Goal: Check status

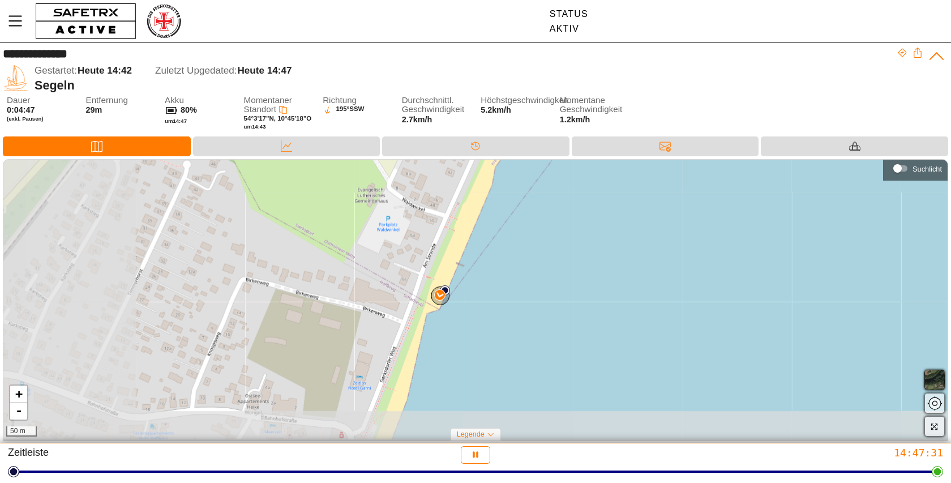
drag, startPoint x: 482, startPoint y: 287, endPoint x: 664, endPoint y: 177, distance: 213.0
click at [664, 177] on div "+ - 50 m" at bounding box center [475, 300] width 944 height 280
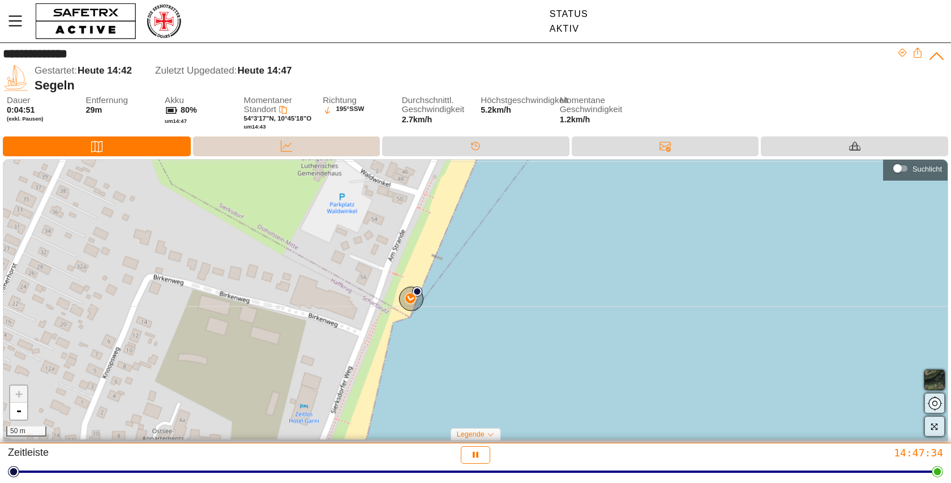
click at [289, 146] on icon at bounding box center [286, 145] width 11 height 11
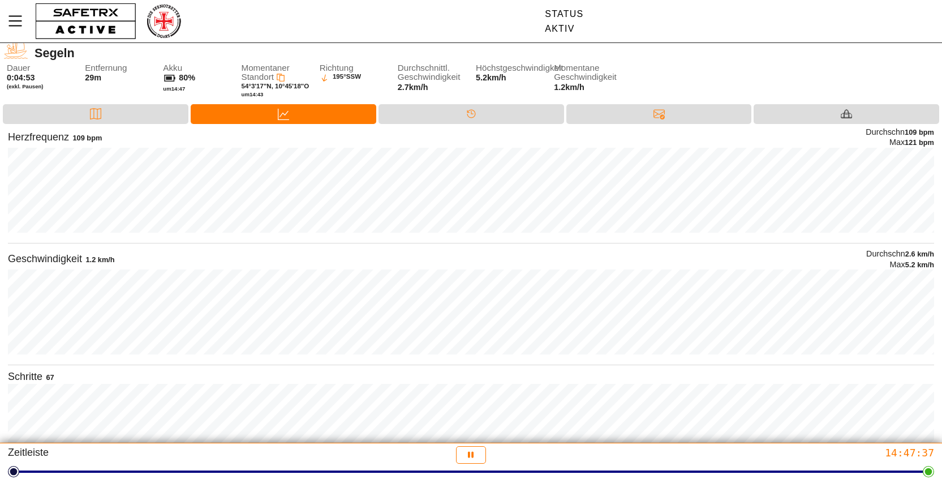
scroll to position [67, 0]
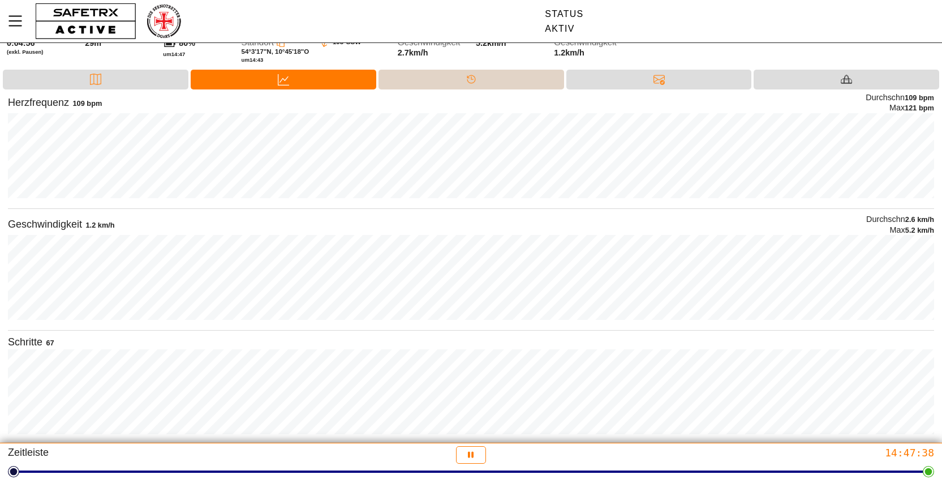
click at [469, 76] on icon at bounding box center [471, 79] width 11 height 11
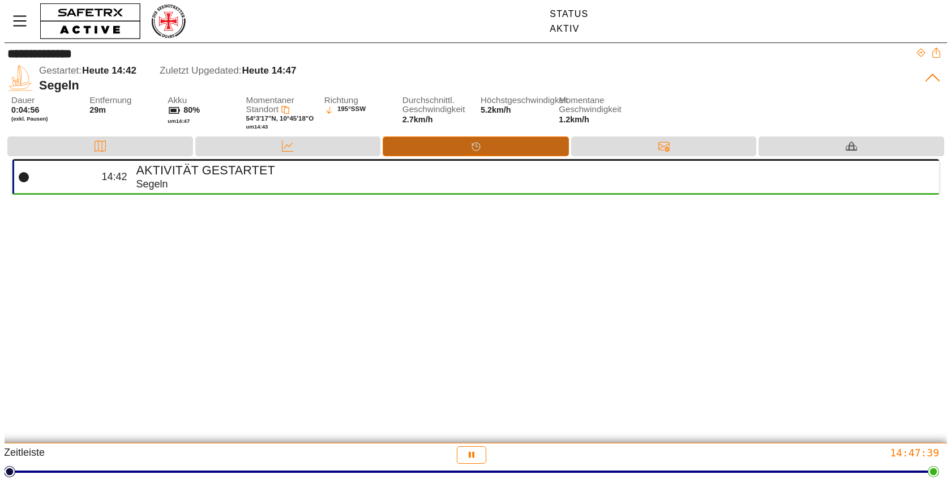
scroll to position [0, 0]
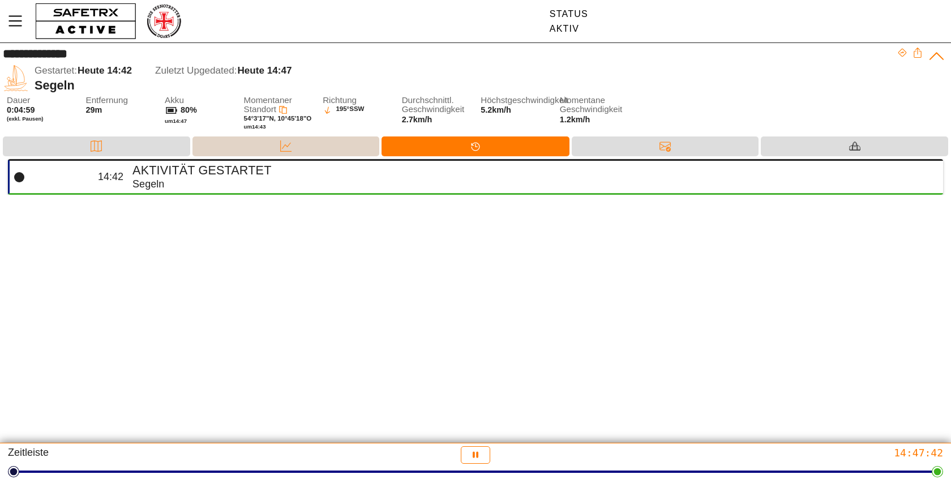
click at [319, 147] on div "Daten" at bounding box center [285, 146] width 187 height 20
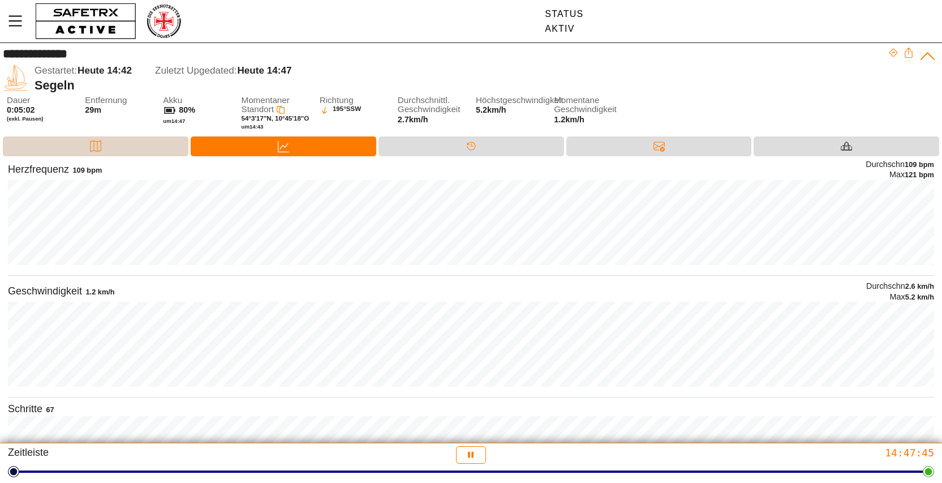
click at [104, 149] on div "Karte" at bounding box center [95, 146] width 23 height 17
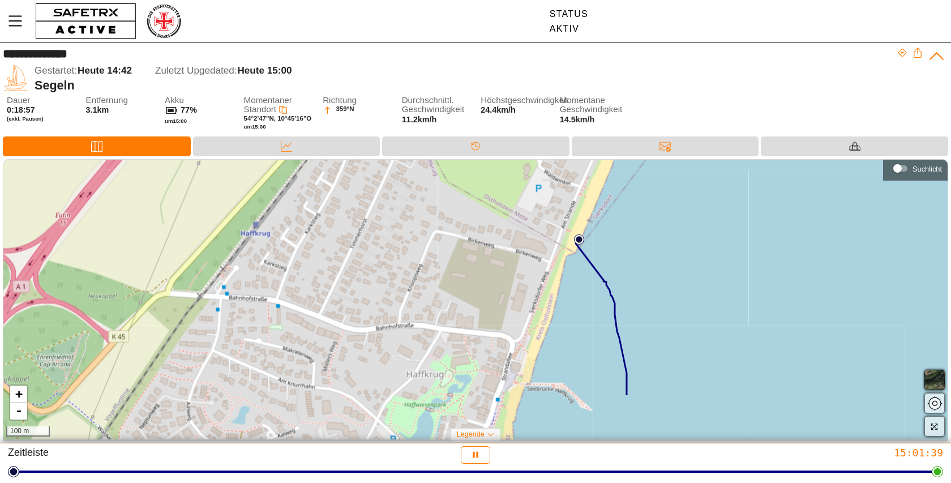
drag, startPoint x: 705, startPoint y: 274, endPoint x: 701, endPoint y: 257, distance: 17.6
click at [701, 257] on div "+ - 100 m" at bounding box center [475, 300] width 944 height 280
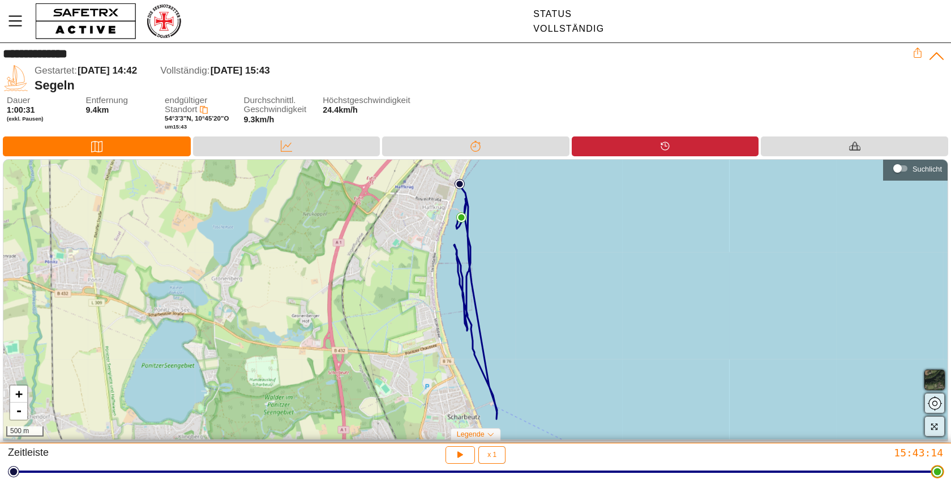
drag, startPoint x: 865, startPoint y: 465, endPoint x: 950, endPoint y: 447, distance: 87.2
click at [950, 447] on html "**********" at bounding box center [475, 241] width 951 height 483
click at [658, 147] on div "Timeline" at bounding box center [665, 146] width 23 height 17
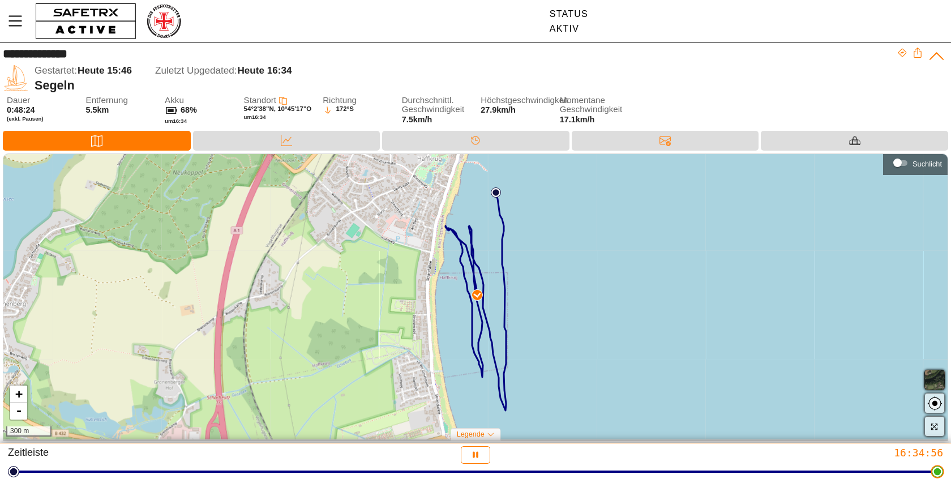
drag, startPoint x: 937, startPoint y: 474, endPoint x: 950, endPoint y: 418, distance: 57.6
click at [950, 418] on html "**********" at bounding box center [475, 241] width 951 height 483
